Goal: Task Accomplishment & Management: Use online tool/utility

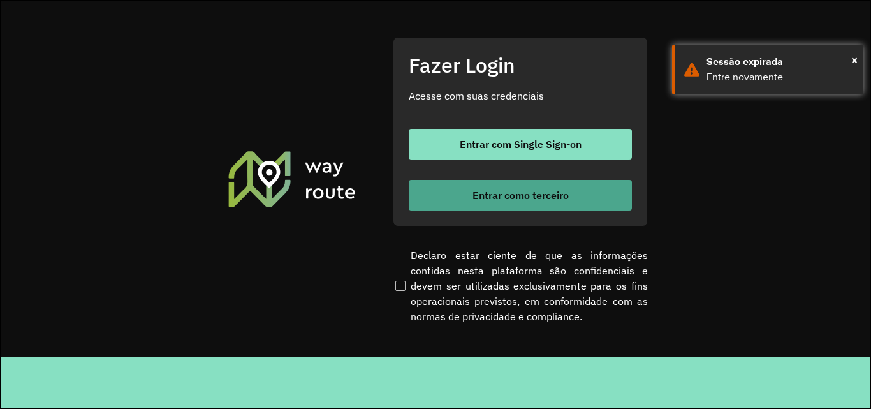
click at [477, 198] on span "Entrar como terceiro" at bounding box center [521, 195] width 96 height 10
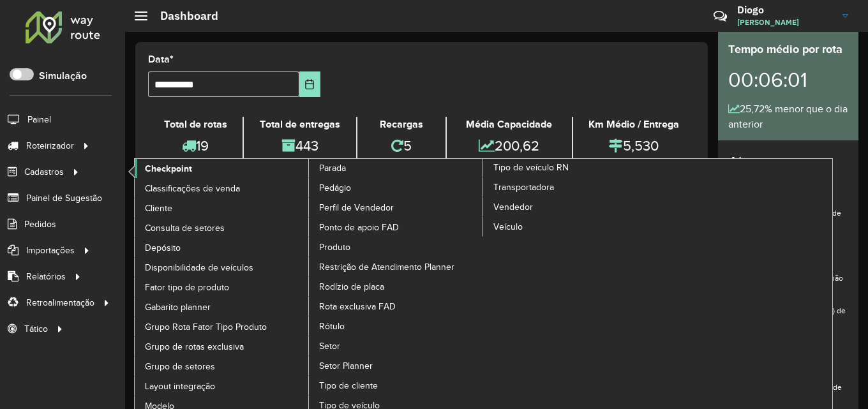
click at [145, 168] on span "Checkpoint" at bounding box center [168, 168] width 47 height 13
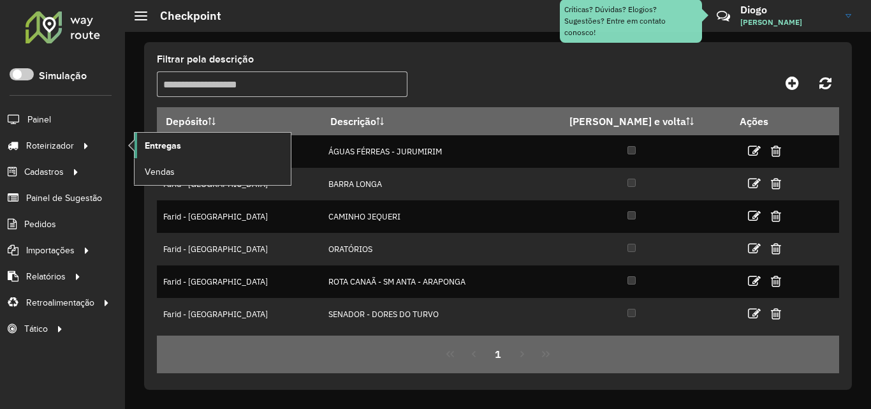
click at [163, 142] on span "Entregas" at bounding box center [163, 145] width 36 height 13
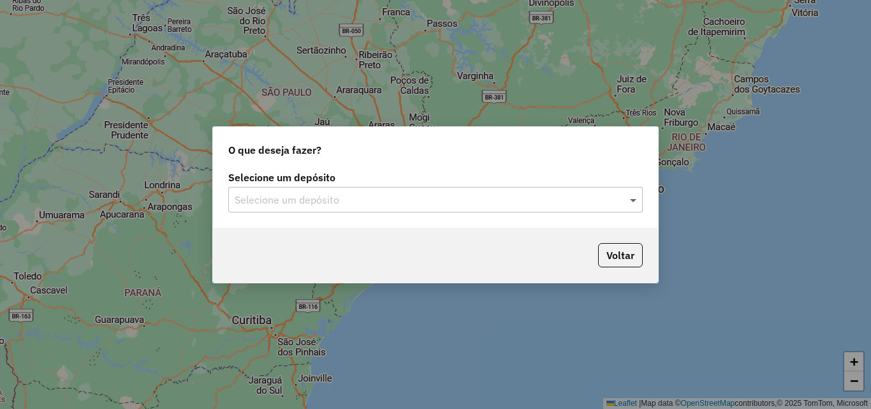
click at [637, 198] on span at bounding box center [635, 199] width 16 height 15
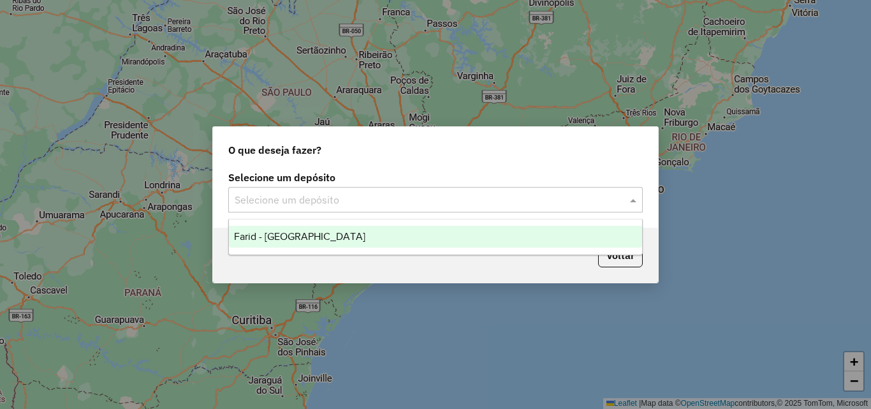
click at [449, 246] on div "Farid - [GEOGRAPHIC_DATA]" at bounding box center [435, 237] width 413 height 22
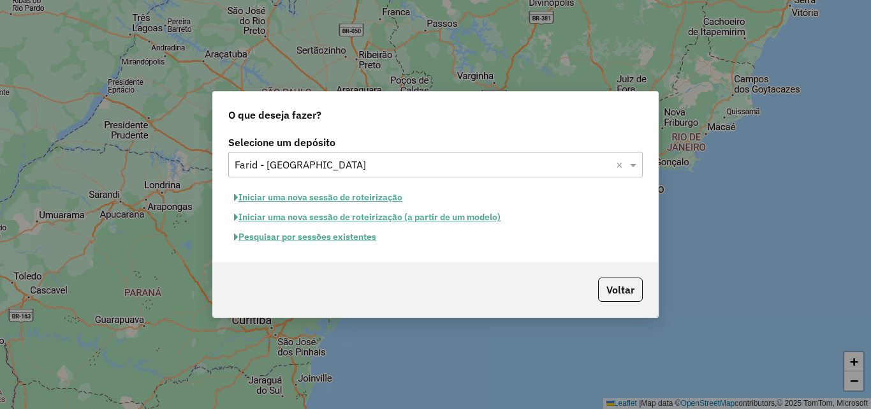
click at [339, 200] on button "Iniciar uma nova sessão de roteirização" at bounding box center [318, 198] width 180 height 20
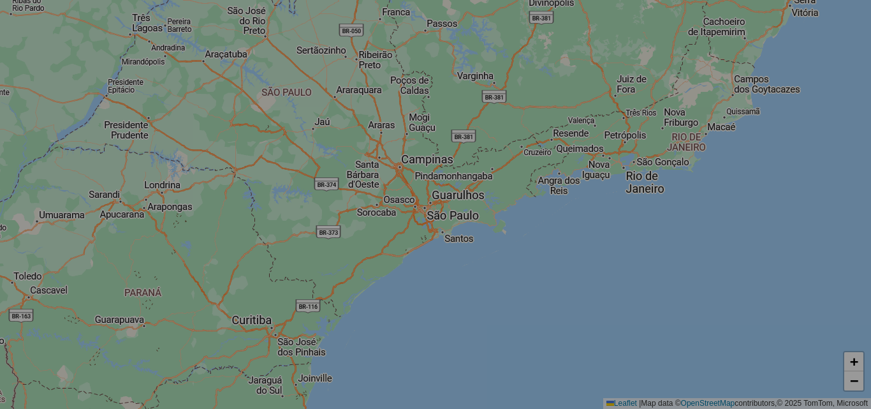
select select "*"
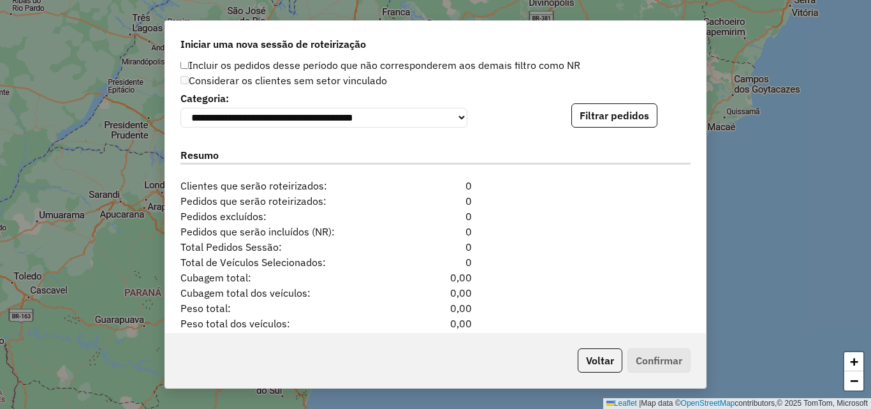
scroll to position [1219, 0]
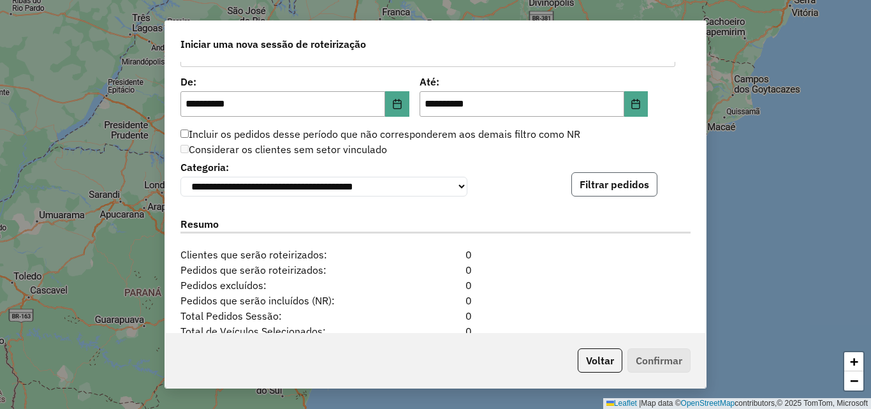
click at [616, 188] on button "Filtrar pedidos" at bounding box center [615, 184] width 86 height 24
click at [596, 354] on button "Voltar" at bounding box center [600, 360] width 45 height 24
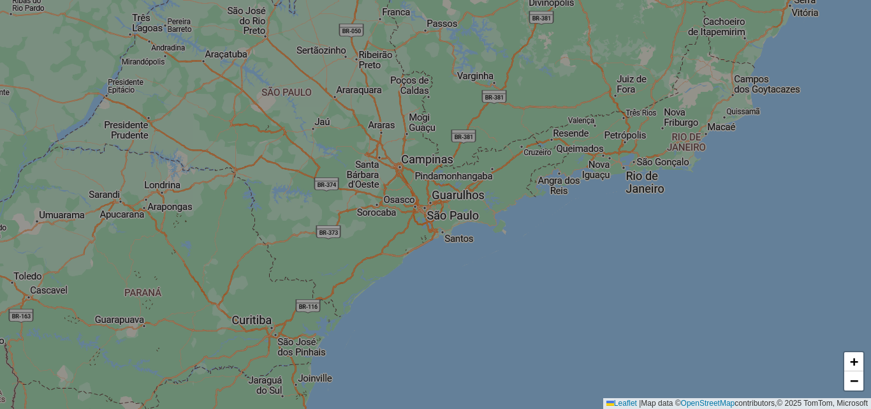
scroll to position [1204, 0]
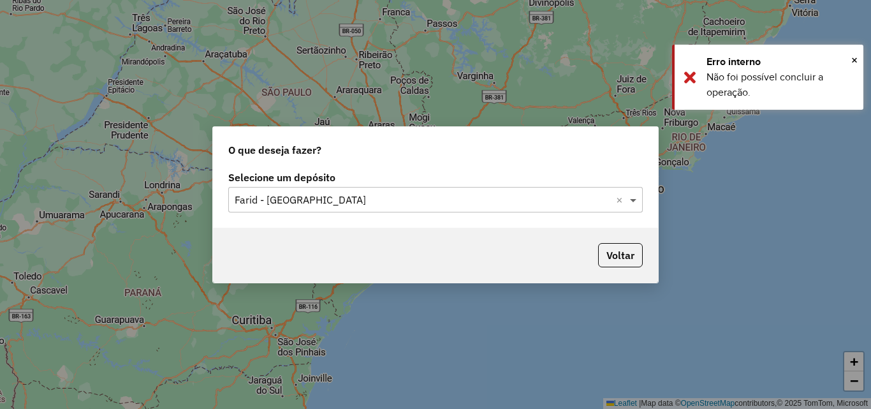
click at [632, 200] on span at bounding box center [635, 199] width 16 height 15
